Goal: Transaction & Acquisition: Purchase product/service

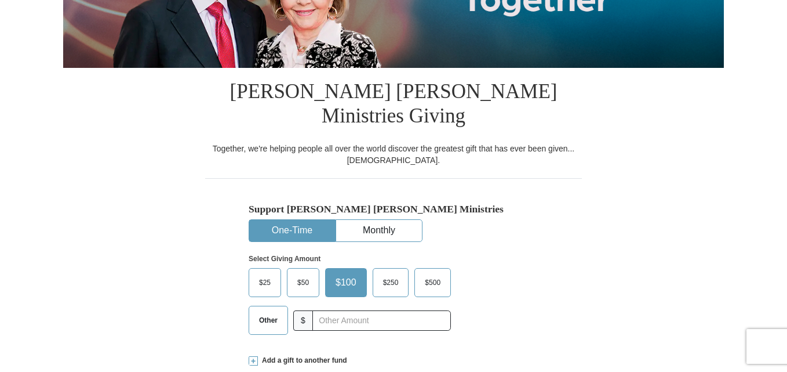
scroll to position [243, 0]
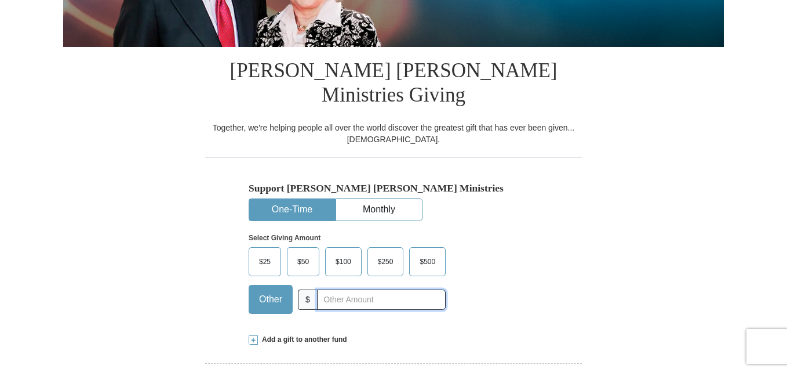
click at [336, 289] on input "text" at bounding box center [381, 299] width 129 height 20
type input "50.00"
click at [493, 334] on div "Add a gift to another fund" at bounding box center [394, 339] width 290 height 10
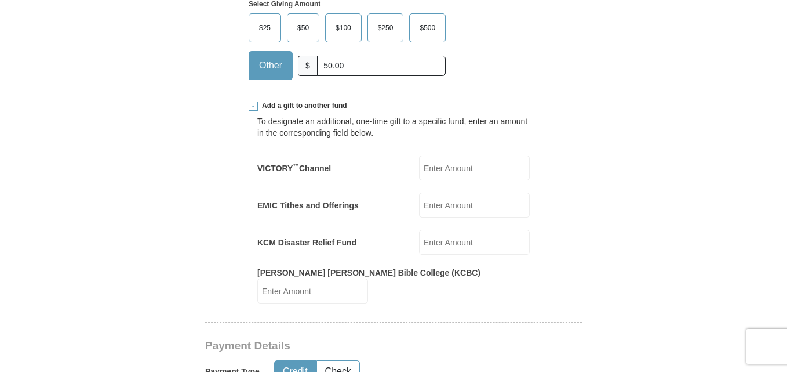
scroll to position [398, 0]
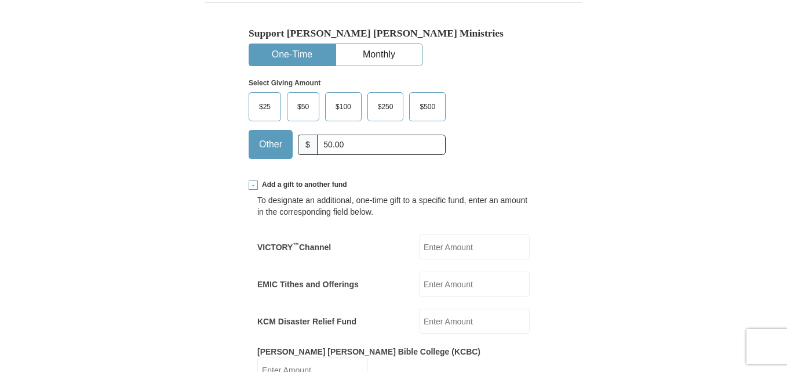
click at [490, 234] on input "VICTORY ™ Channel" at bounding box center [474, 246] width 111 height 25
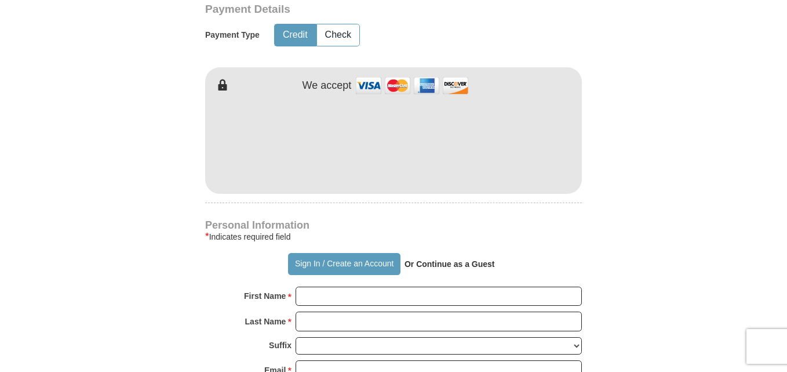
scroll to position [806, 0]
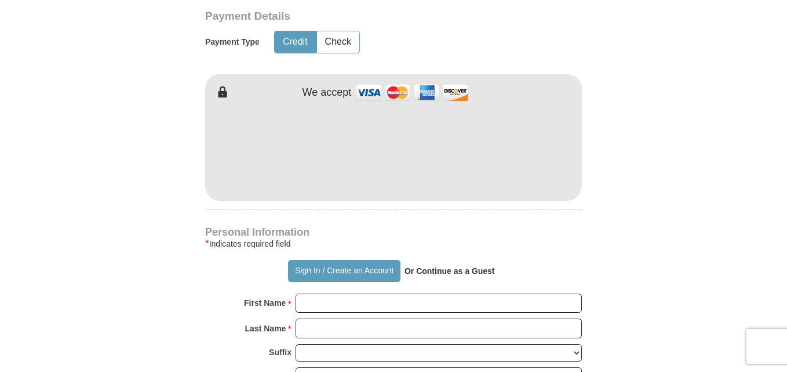
type input "50.00"
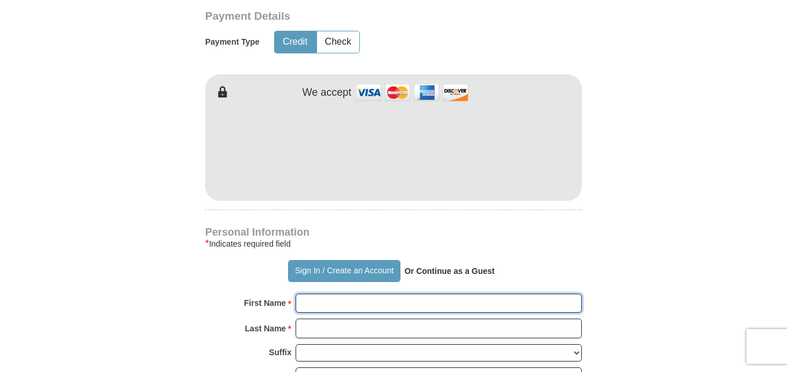
click at [321, 293] on input "First Name *" at bounding box center [439, 303] width 286 height 20
type input "[PERSON_NAME]"
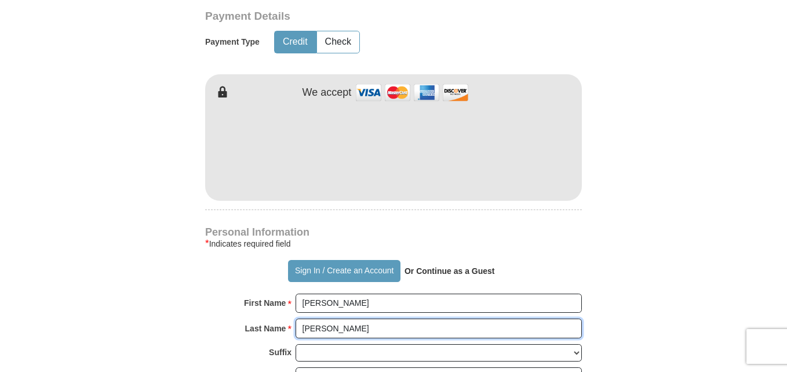
type input "[PERSON_NAME]"
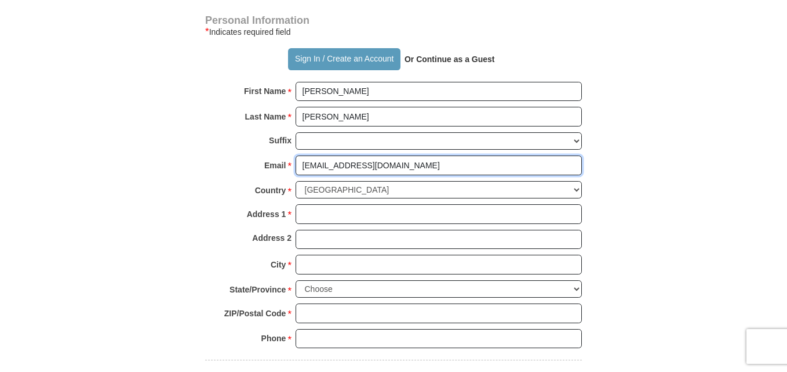
scroll to position [1045, 0]
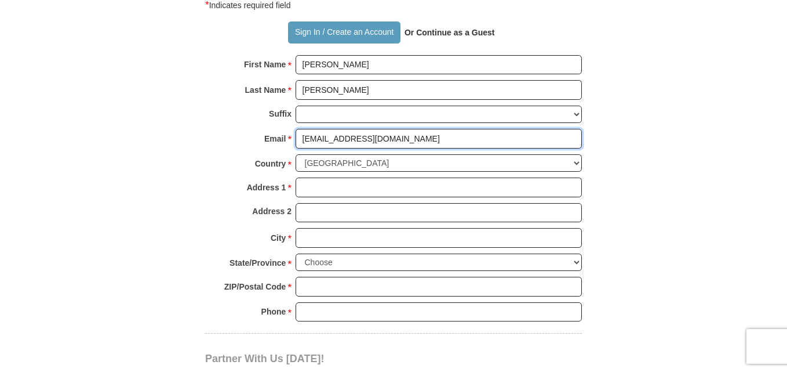
type input "[EMAIL_ADDRESS][DOMAIN_NAME]"
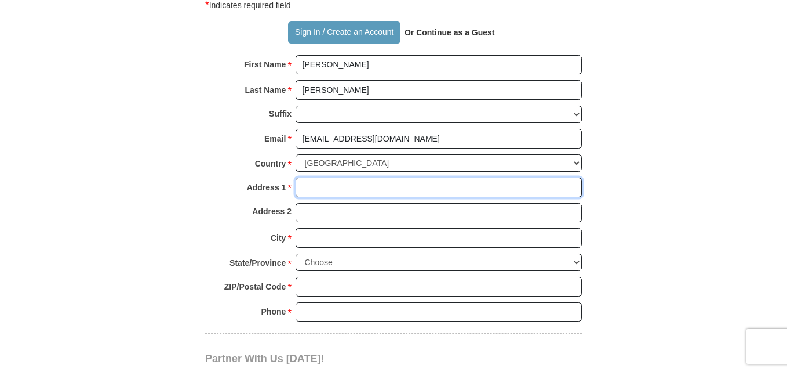
click at [384, 177] on input "Address 1 *" at bounding box center [439, 187] width 286 height 20
type input "559 Primrose Lane"
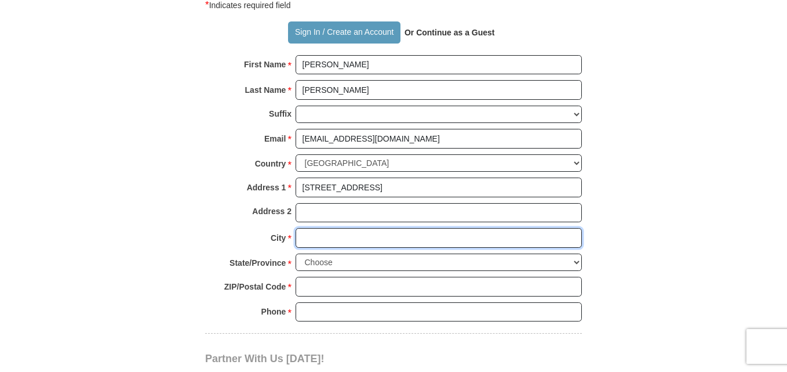
click at [318, 228] on input "City *" at bounding box center [439, 238] width 286 height 20
type input "Rockwall"
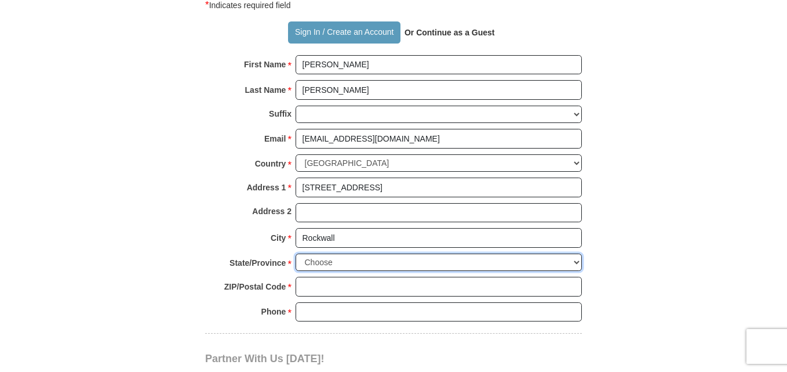
click at [305, 253] on select "Choose Alabama Alaska American Samoa Arizona Arkansas Armed Forces Americas Arm…" at bounding box center [439, 262] width 286 height 18
select select "[GEOGRAPHIC_DATA]"
click at [296, 253] on select "Choose Alabama Alaska American Samoa Arizona Arkansas Armed Forces Americas Arm…" at bounding box center [439, 262] width 286 height 18
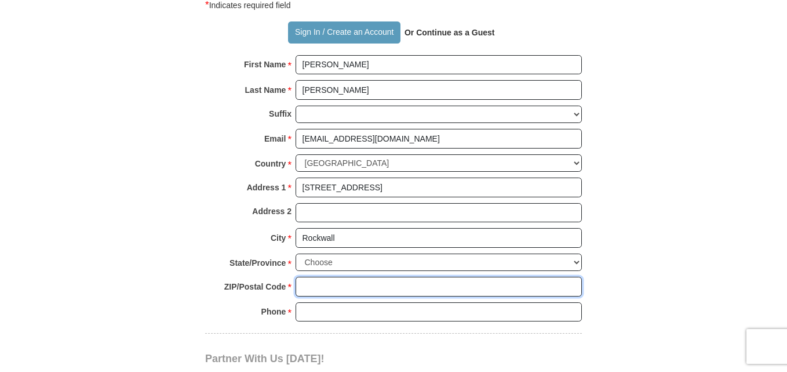
click at [313, 277] on input "ZIP/Postal Code *" at bounding box center [439, 287] width 286 height 20
type input "75032"
click at [310, 302] on input "Phone * *" at bounding box center [439, 312] width 286 height 20
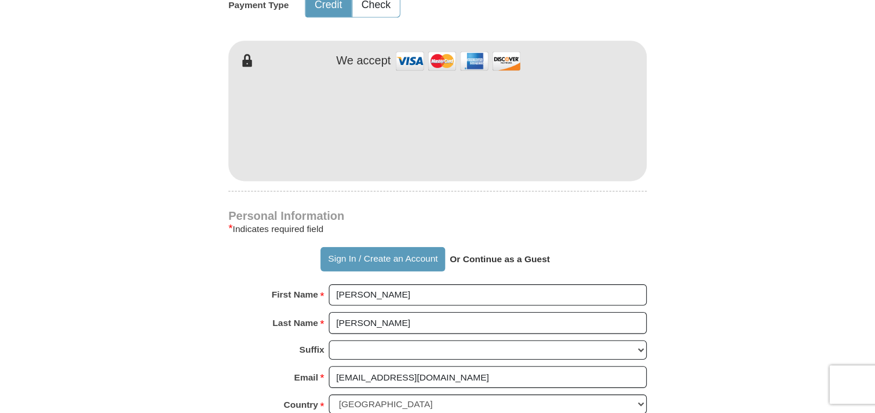
scroll to position [817, 0]
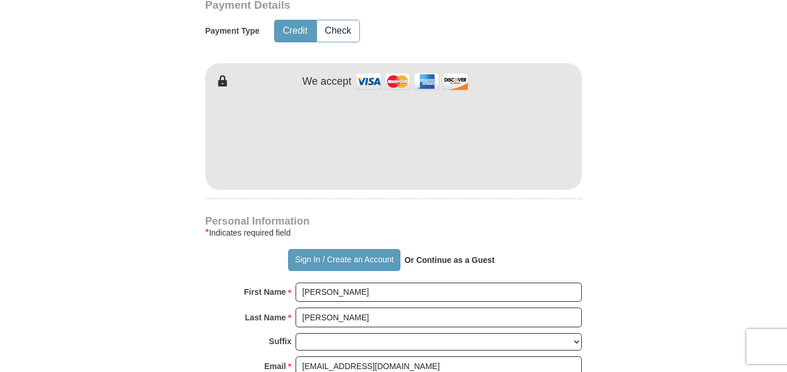
type input "972-743-6677"
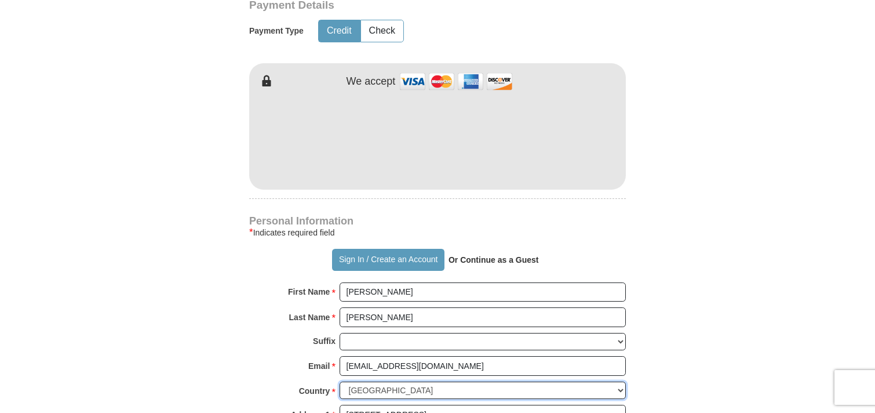
click at [398, 371] on select "United States of America Canada Antigua and Barbuda Argentina Armenia Aruba Aus…" at bounding box center [483, 390] width 286 height 18
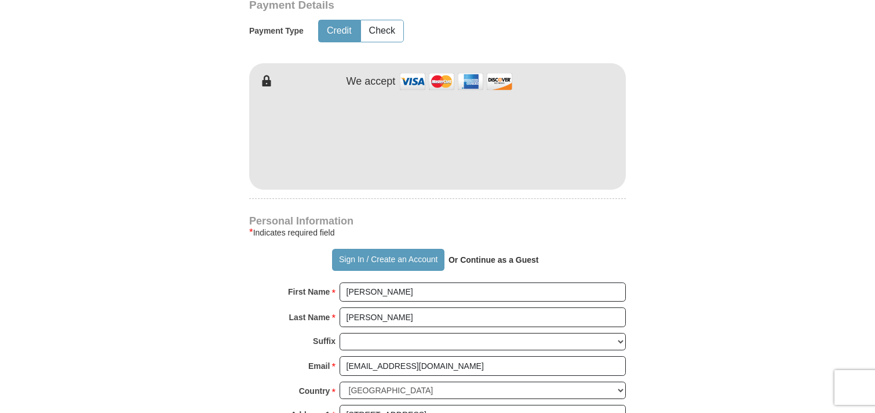
click at [672, 187] on form "Already have an account? Sign in for faster giving. Don't have an account? Crea…" at bounding box center [437, 61] width 661 height 1665
click at [395, 249] on button "Sign In / Create an Account" at bounding box center [388, 260] width 112 height 22
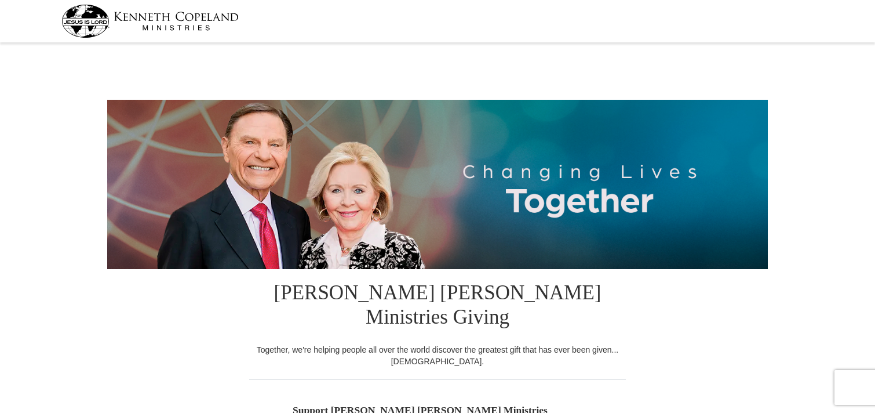
select select "[GEOGRAPHIC_DATA]"
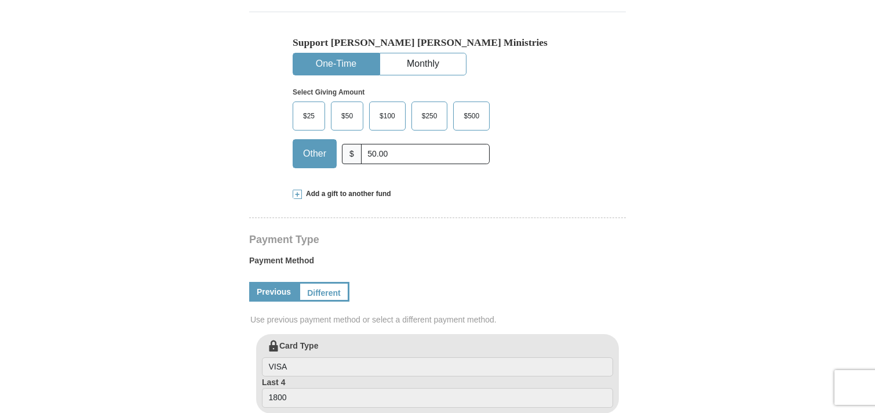
scroll to position [374, 0]
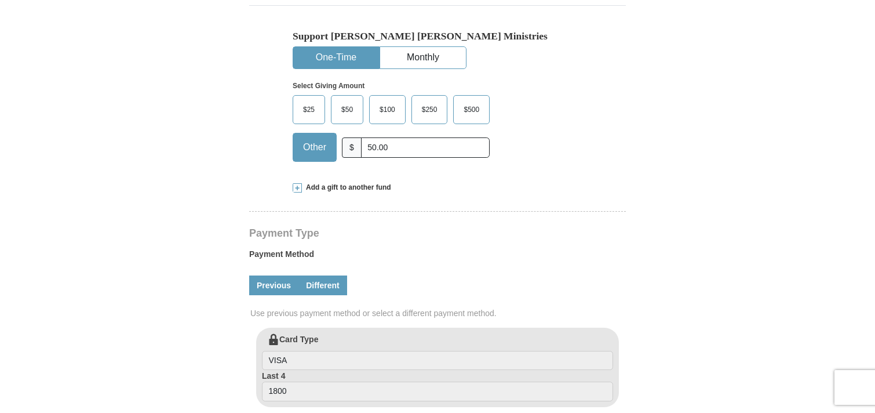
click at [319, 275] on link "Different" at bounding box center [323, 285] width 49 height 20
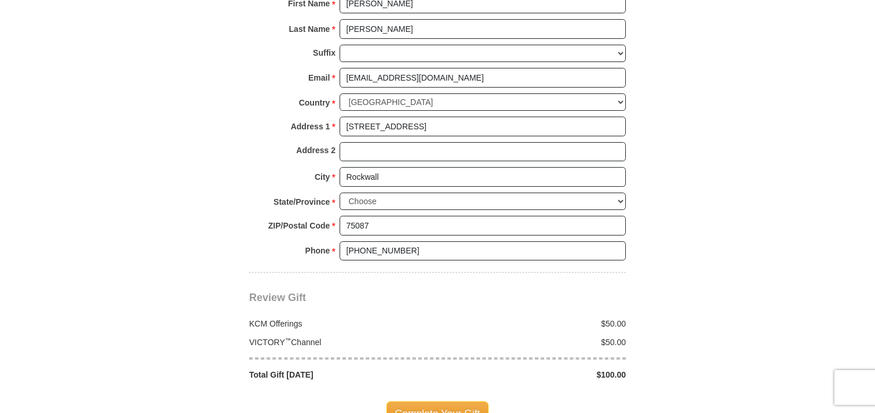
scroll to position [1064, 0]
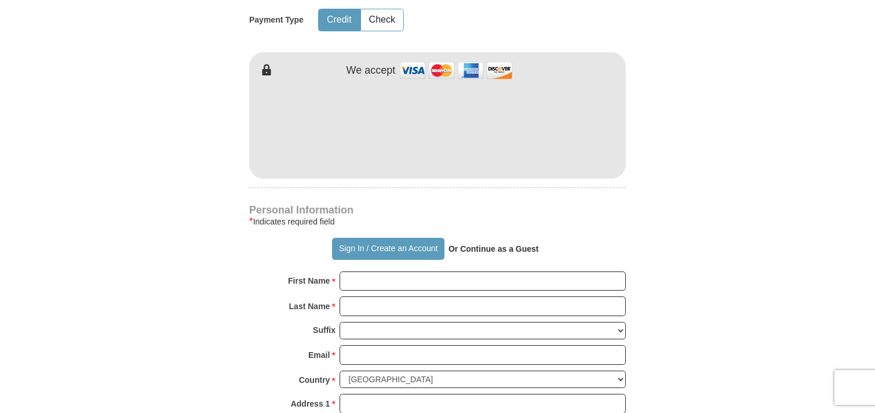
click at [503, 244] on strong "Or Continue as a Guest" at bounding box center [494, 248] width 90 height 9
click at [519, 244] on strong "Or Continue as a Guest" at bounding box center [494, 248] width 90 height 9
click at [425, 238] on button "Sign In / Create an Account" at bounding box center [388, 249] width 112 height 22
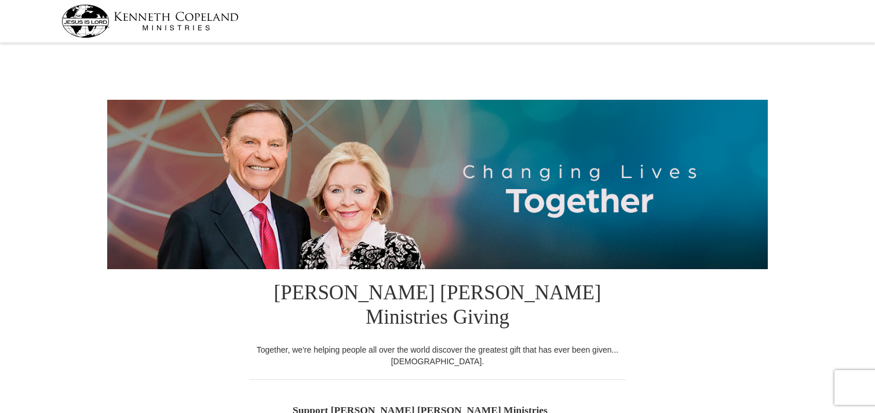
select select "TX"
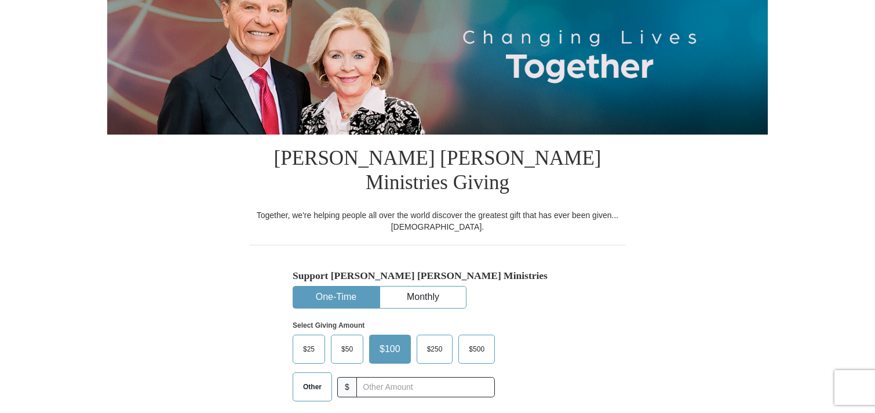
scroll to position [217, 0]
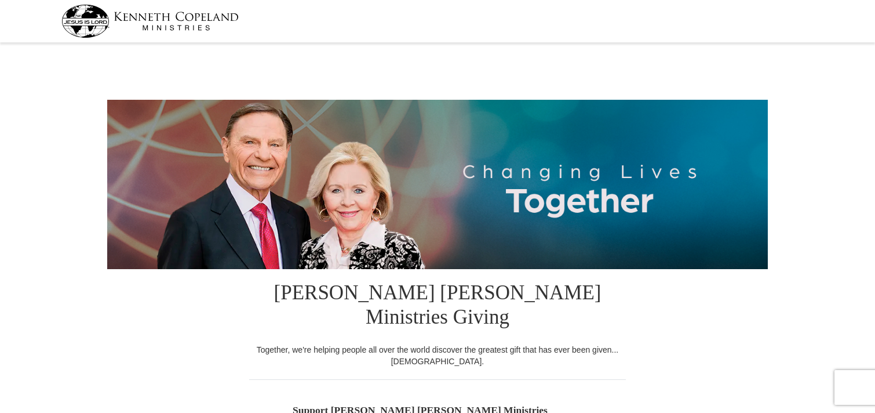
select select "[GEOGRAPHIC_DATA]"
click at [0, 0] on input "$50" at bounding box center [0, 0] width 0 height 0
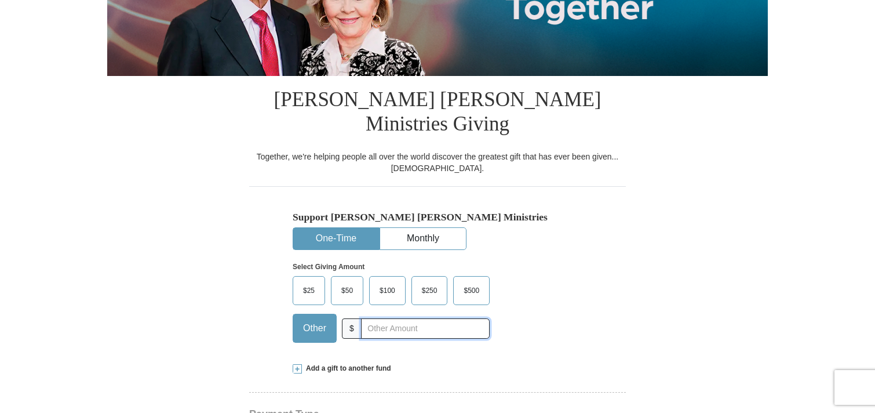
click at [373, 318] on input "text" at bounding box center [425, 328] width 129 height 20
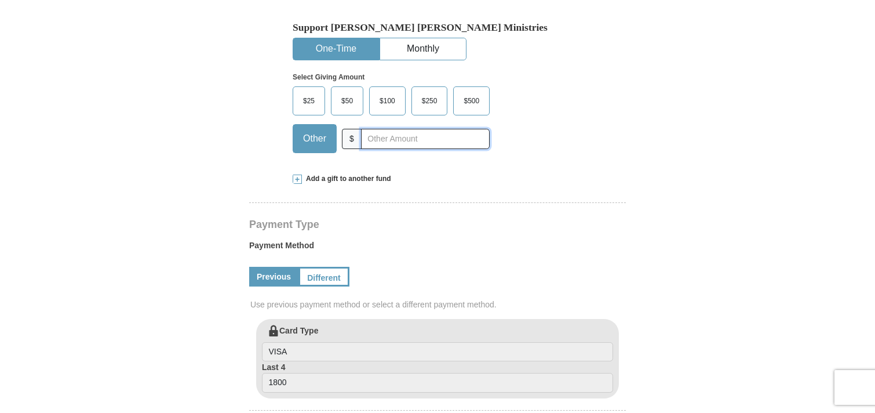
scroll to position [386, 0]
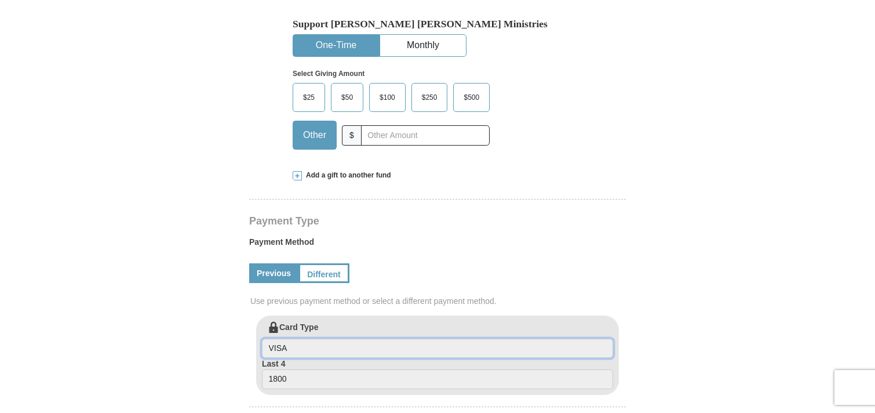
click at [369, 339] on input "VISA" at bounding box center [437, 349] width 351 height 20
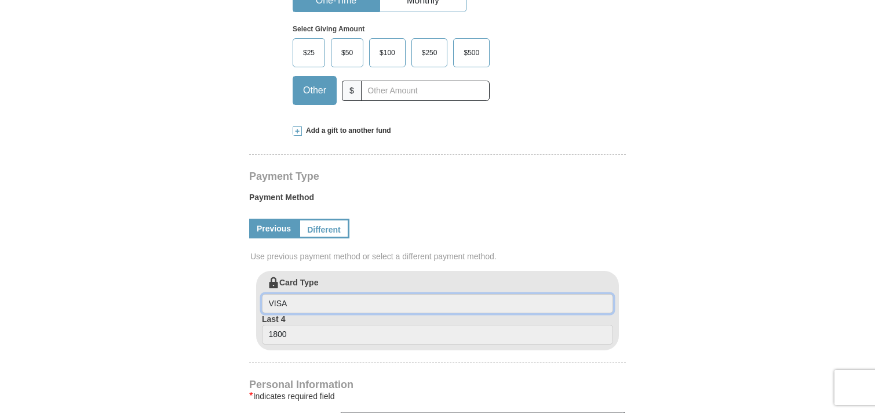
scroll to position [450, 0]
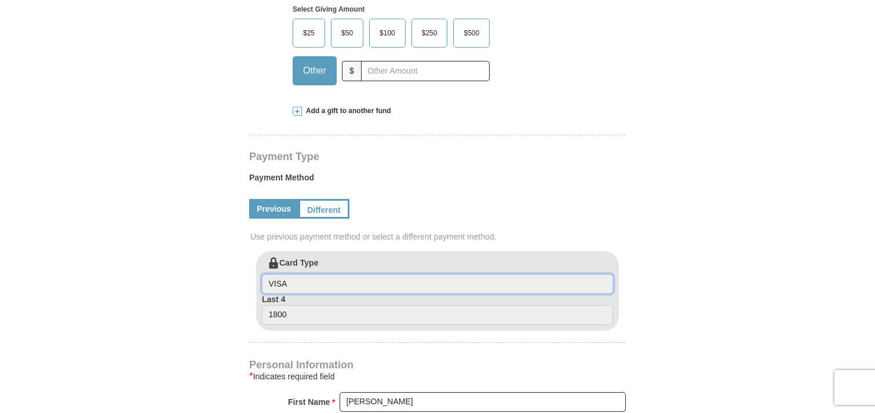
click at [317, 274] on input "VISA" at bounding box center [437, 284] width 351 height 20
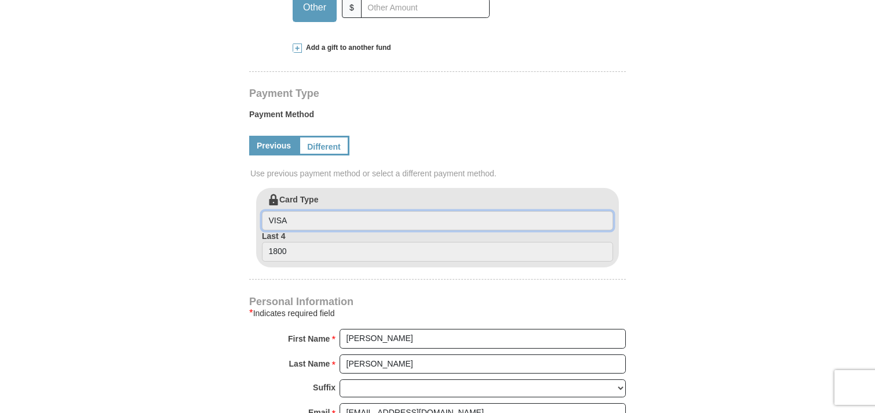
scroll to position [515, 0]
click at [746, 139] on form "Kenneth Copeland Ministries Giving Together, we're helping people all over the …" at bounding box center [437, 172] width 661 height 1280
click at [397, 210] on input "VISA" at bounding box center [437, 220] width 351 height 20
click at [312, 134] on link "Different" at bounding box center [323, 144] width 49 height 20
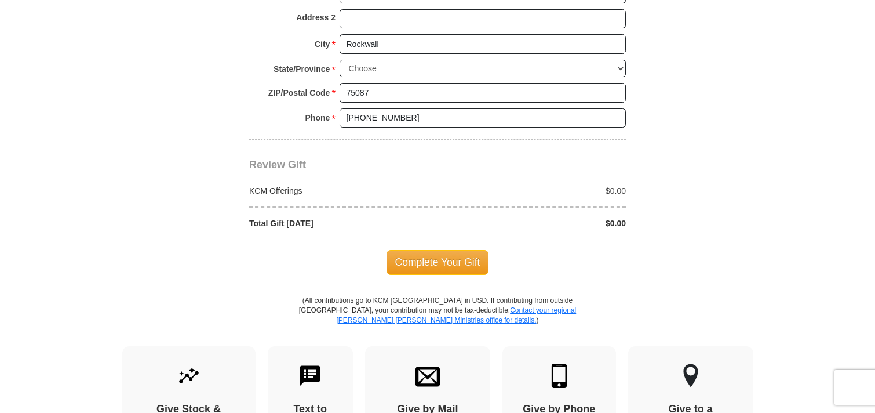
scroll to position [1159, 0]
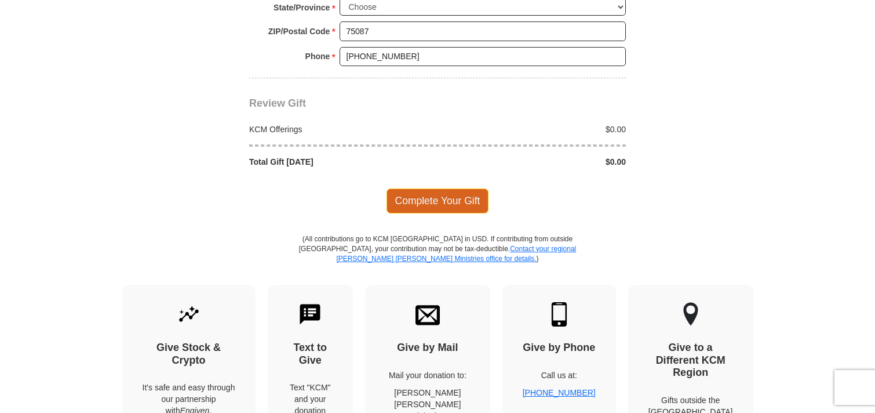
click at [426, 188] on span "Complete Your Gift" at bounding box center [438, 200] width 103 height 24
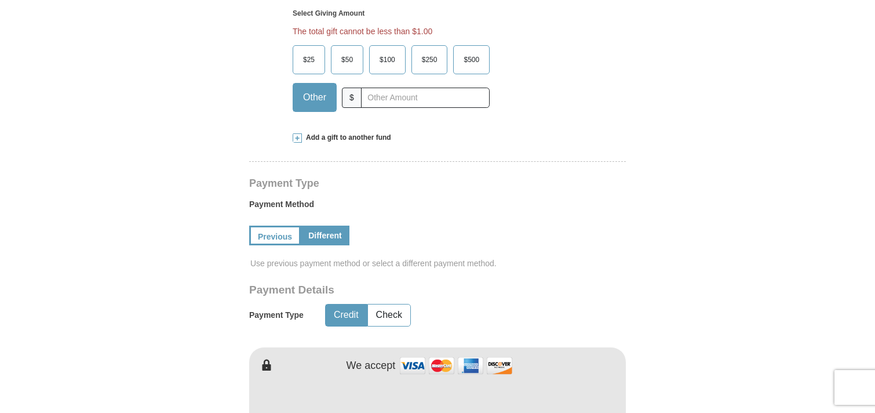
scroll to position [416, 0]
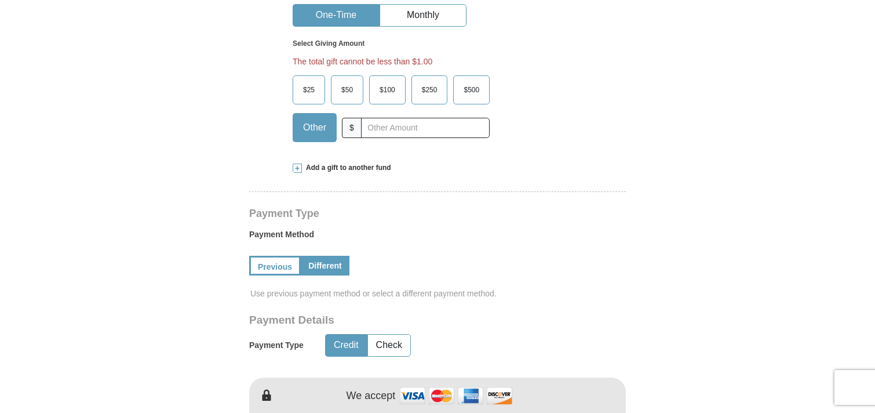
click at [350, 81] on span "$50" at bounding box center [347, 89] width 23 height 17
click at [0, 0] on input "$50" at bounding box center [0, 0] width 0 height 0
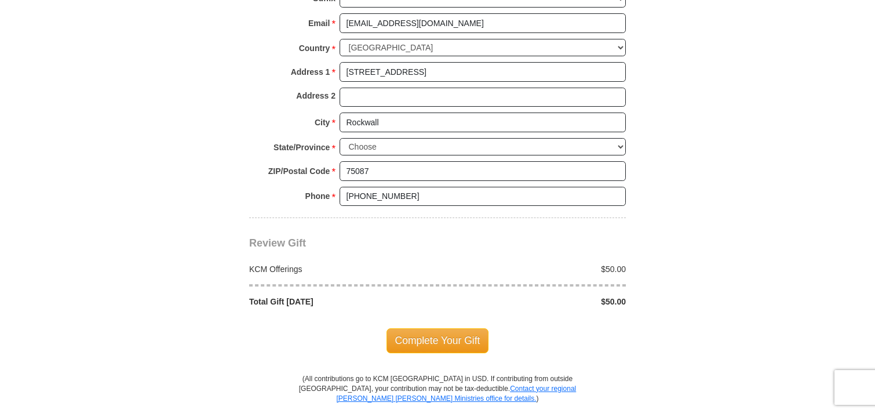
scroll to position [1061, 0]
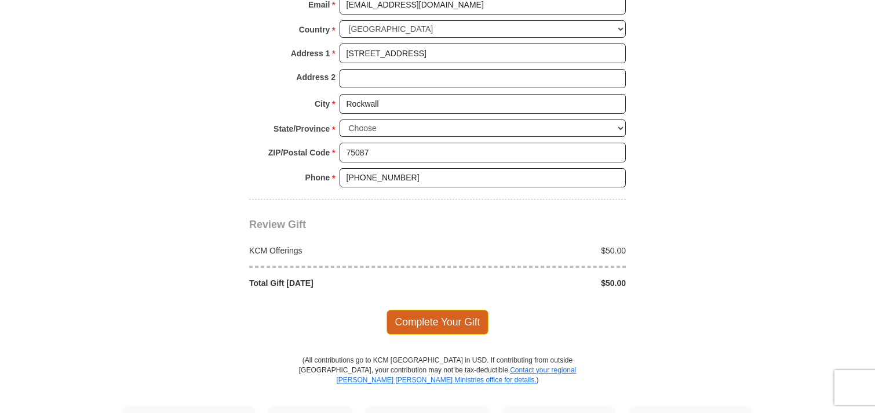
click at [472, 310] on span "Complete Your Gift" at bounding box center [438, 322] width 103 height 24
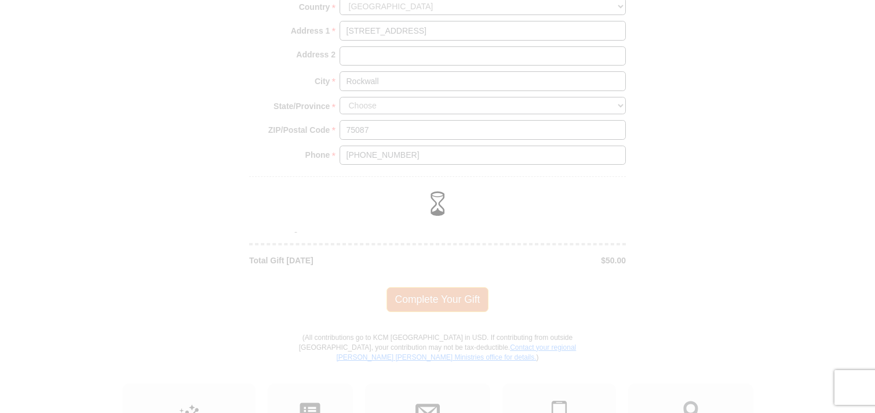
scroll to position [1038, 0]
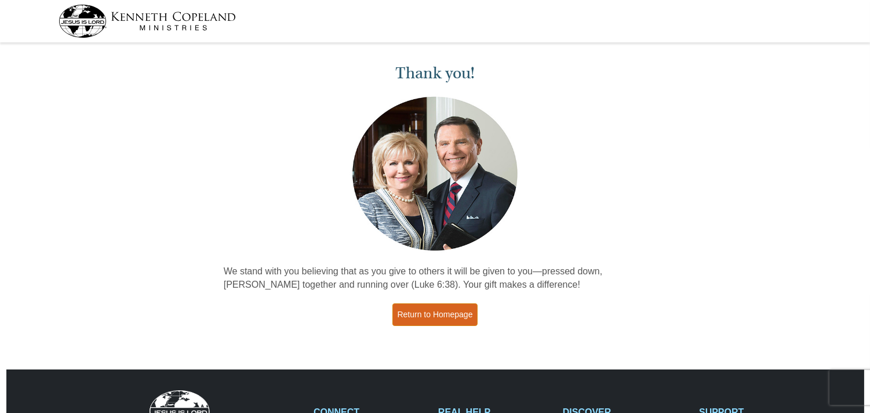
click at [434, 319] on link "Return to Homepage" at bounding box center [435, 314] width 86 height 23
click at [433, 314] on link "Return to Homepage" at bounding box center [435, 314] width 86 height 23
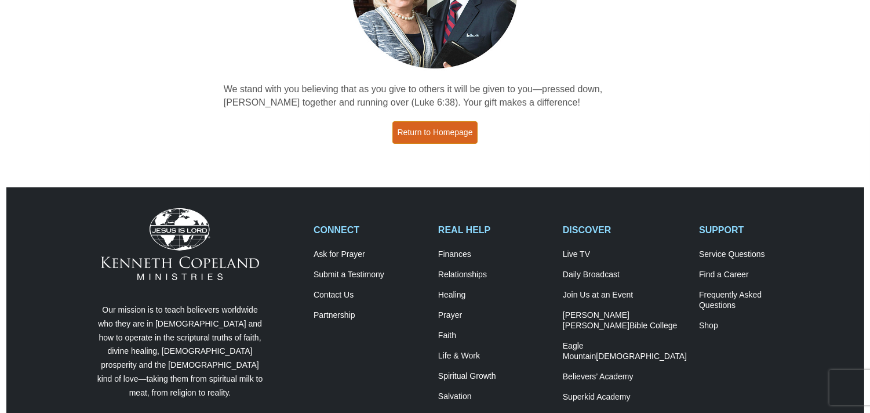
scroll to position [193, 0]
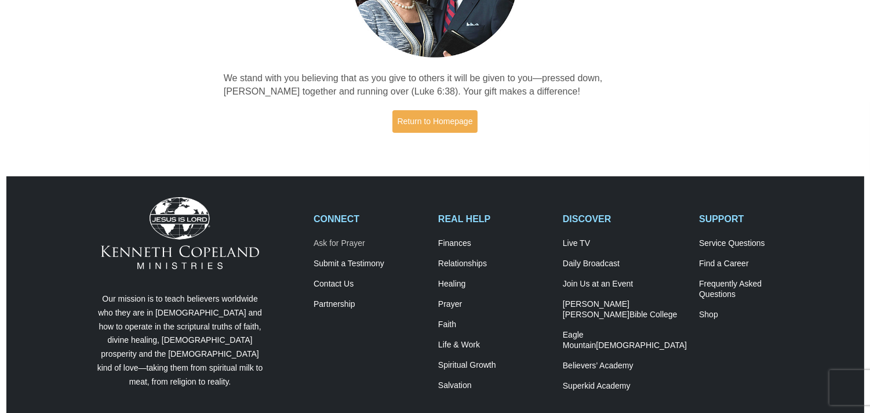
click at [366, 242] on link "Ask for Prayer" at bounding box center [370, 243] width 112 height 10
click at [354, 242] on link "Ask for Prayer" at bounding box center [370, 243] width 112 height 10
